Goal: Find specific page/section: Find specific page/section

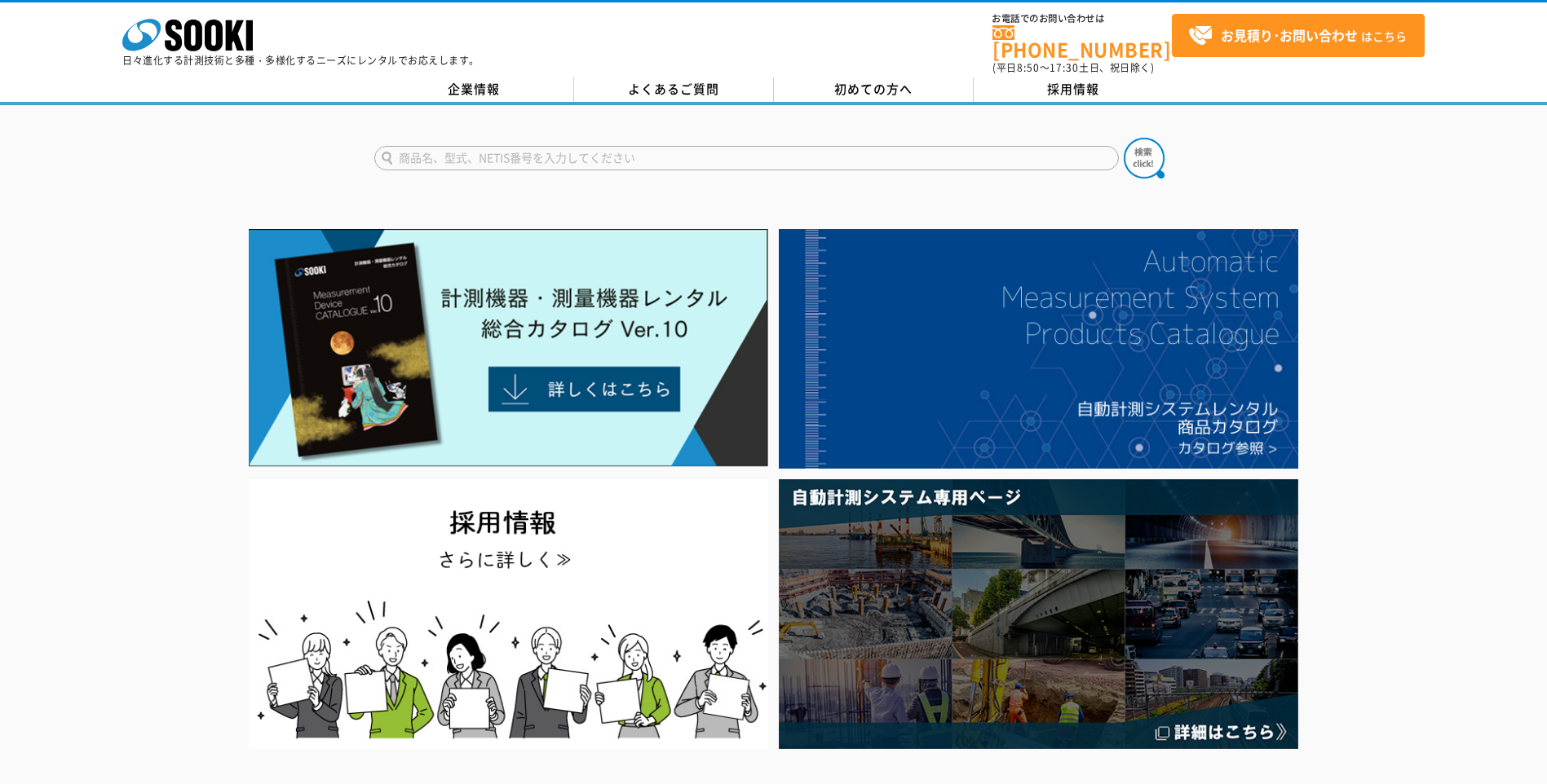
click at [558, 146] on input "text" at bounding box center [746, 158] width 745 height 24
type input "DL-502"
click at [1124, 138] on button at bounding box center [1144, 158] width 41 height 41
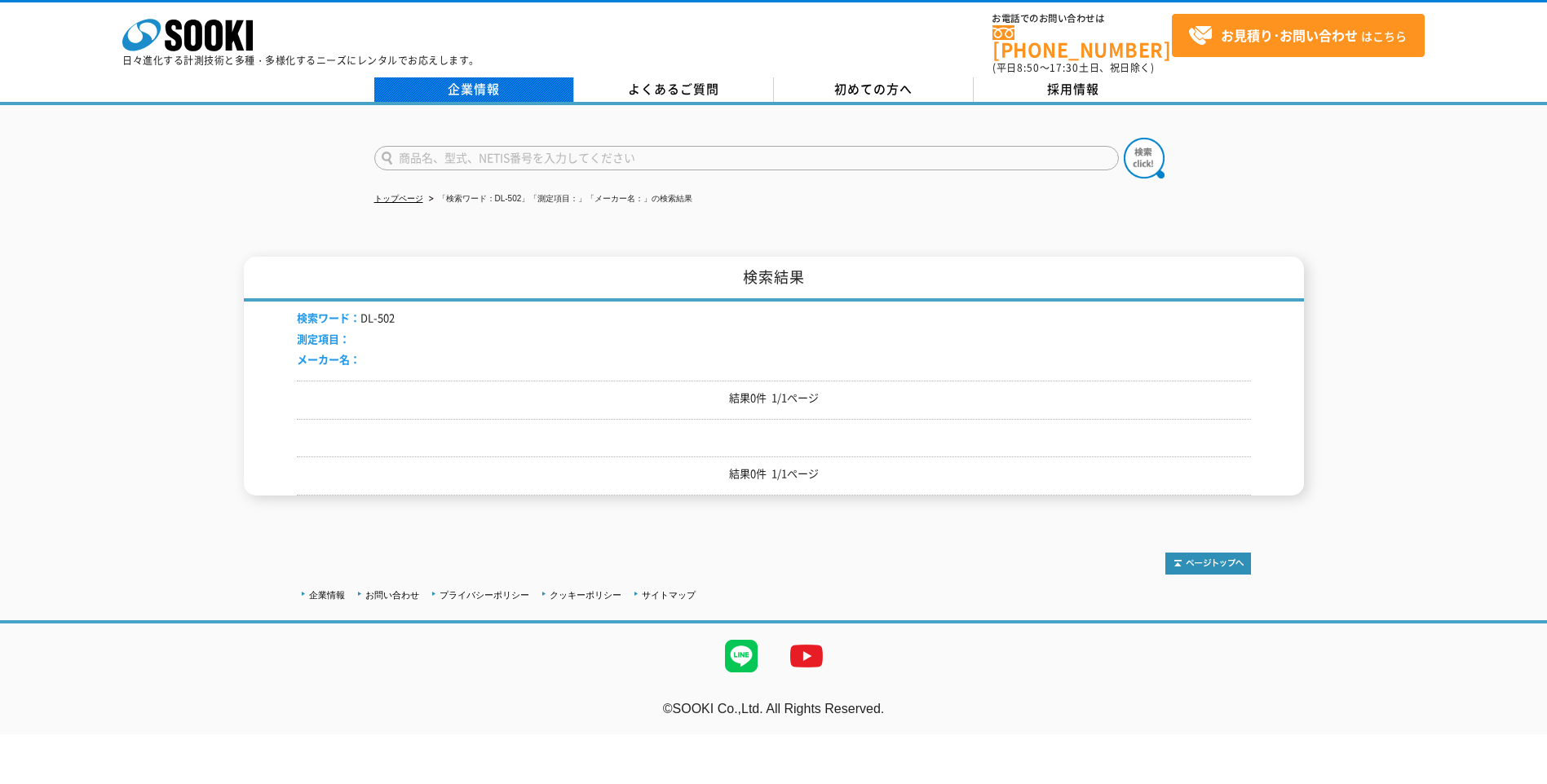
click at [440, 78] on link "企業情報" at bounding box center [474, 89] width 199 height 24
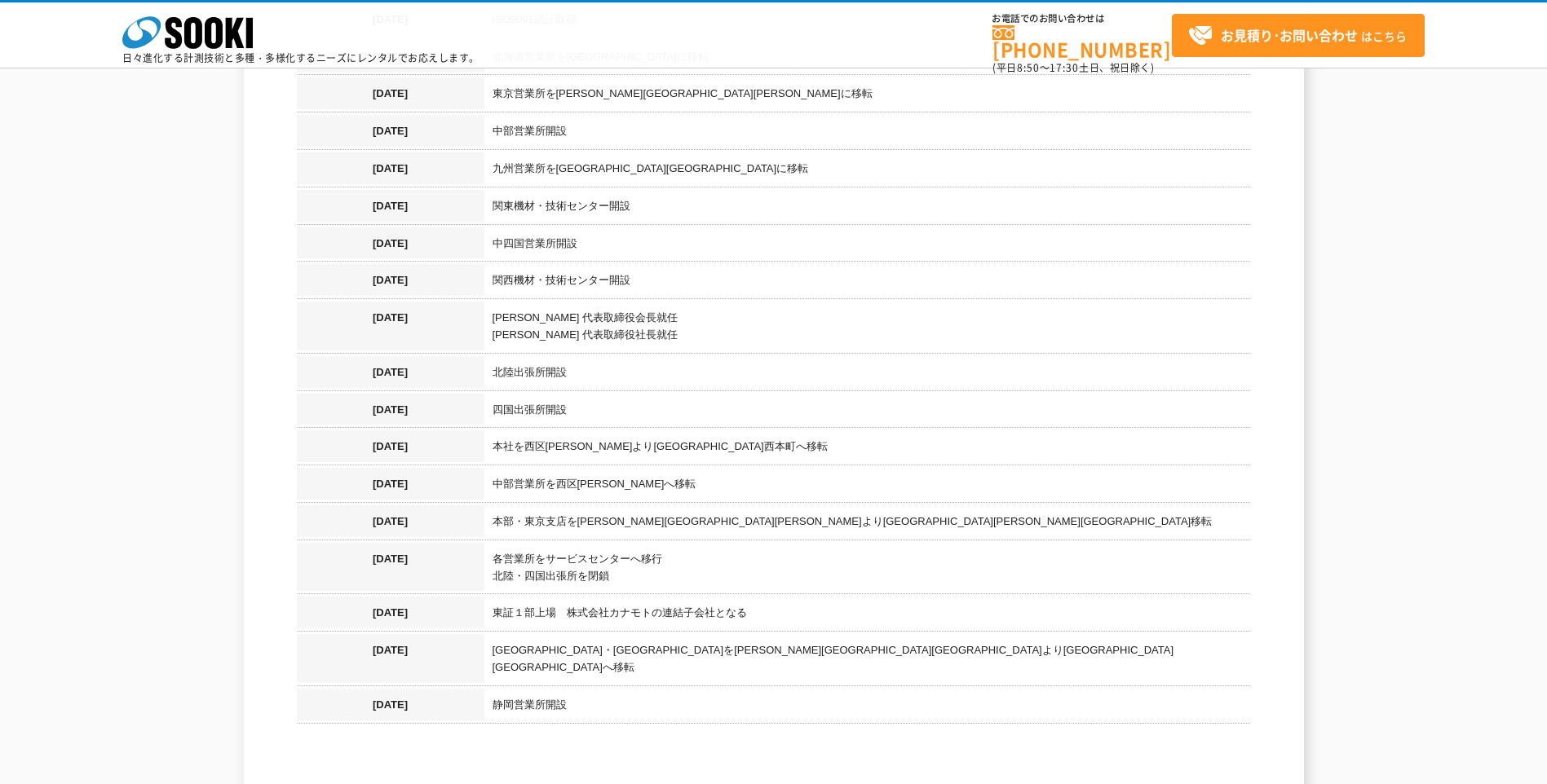
scroll to position [1630, 0]
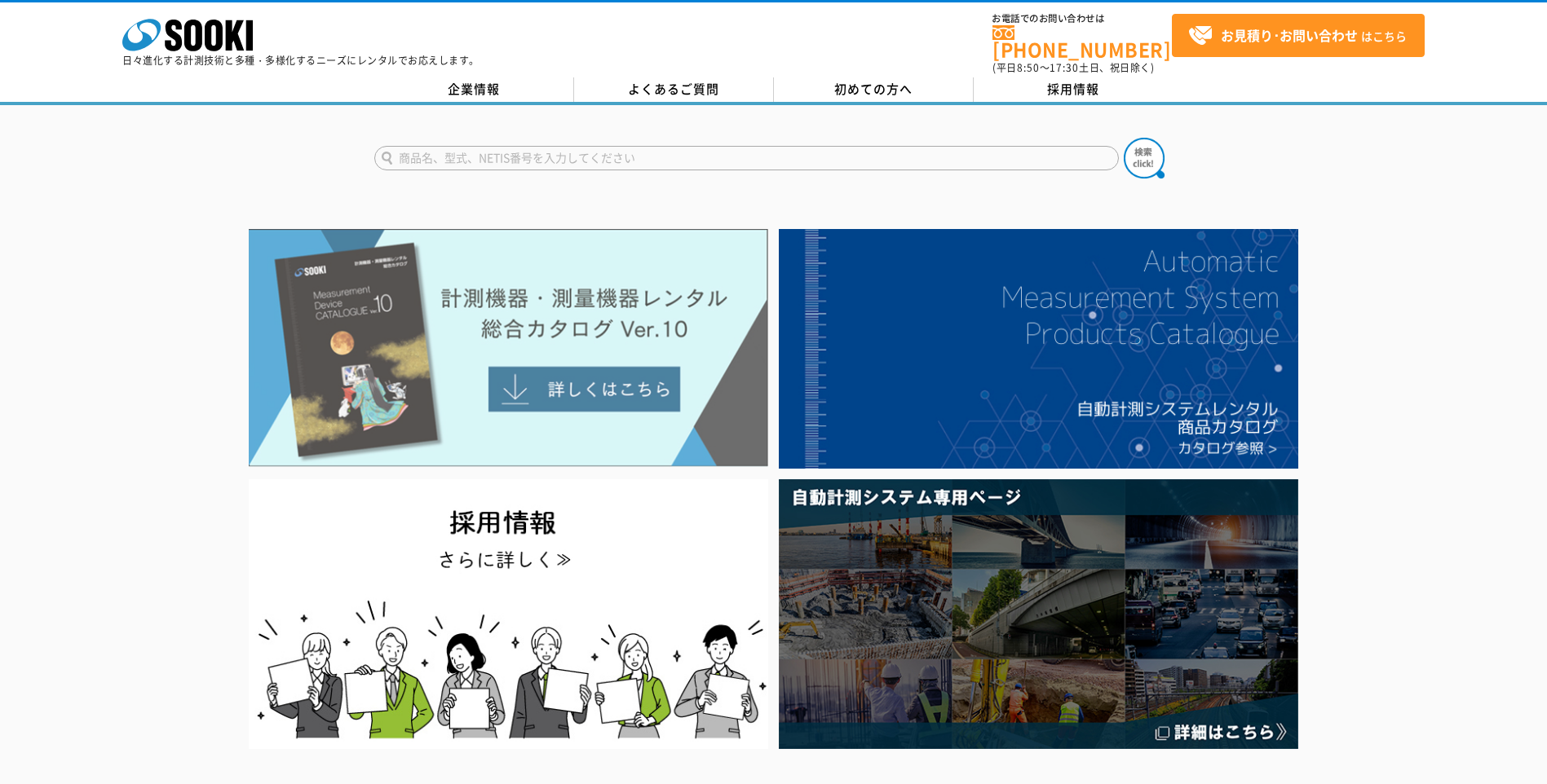
click at [558, 386] on img at bounding box center [509, 348] width 520 height 238
